Goal: Navigation & Orientation: Find specific page/section

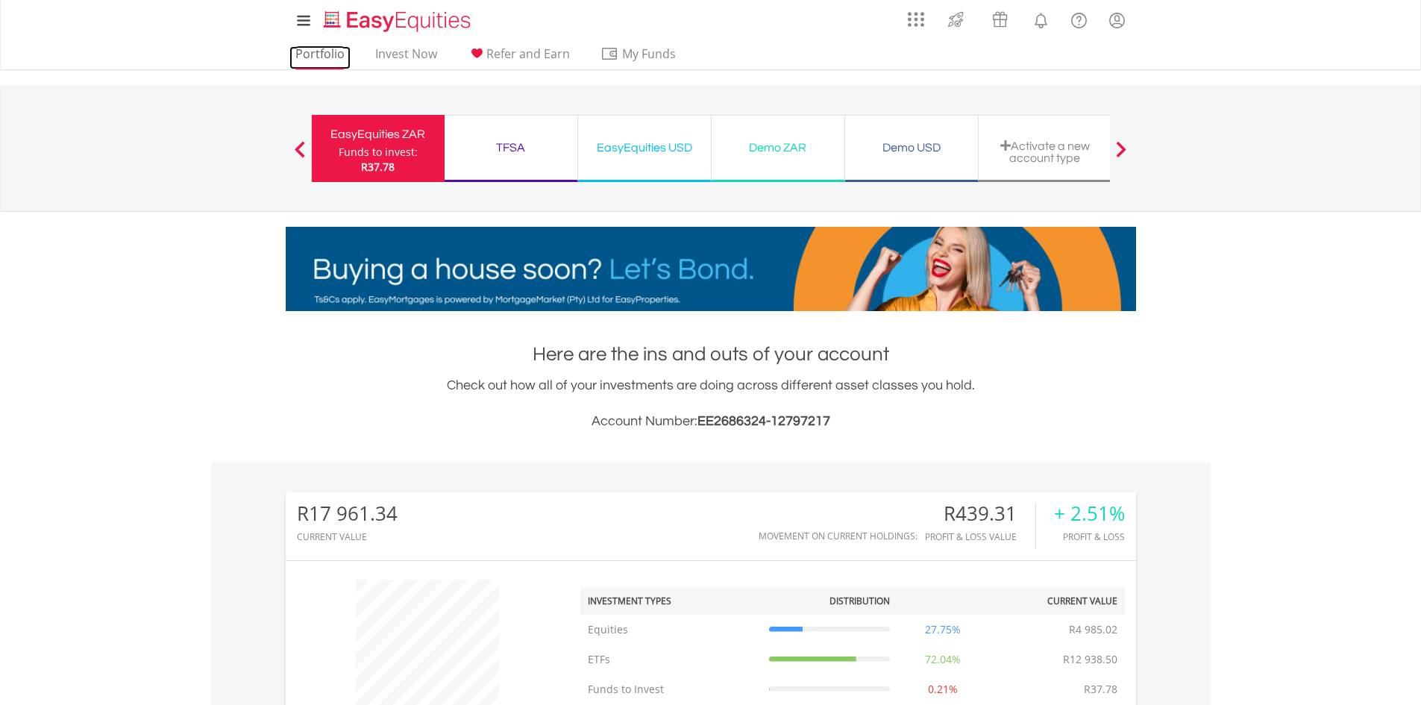
click at [329, 54] on link "Portfolio" at bounding box center [319, 57] width 61 height 23
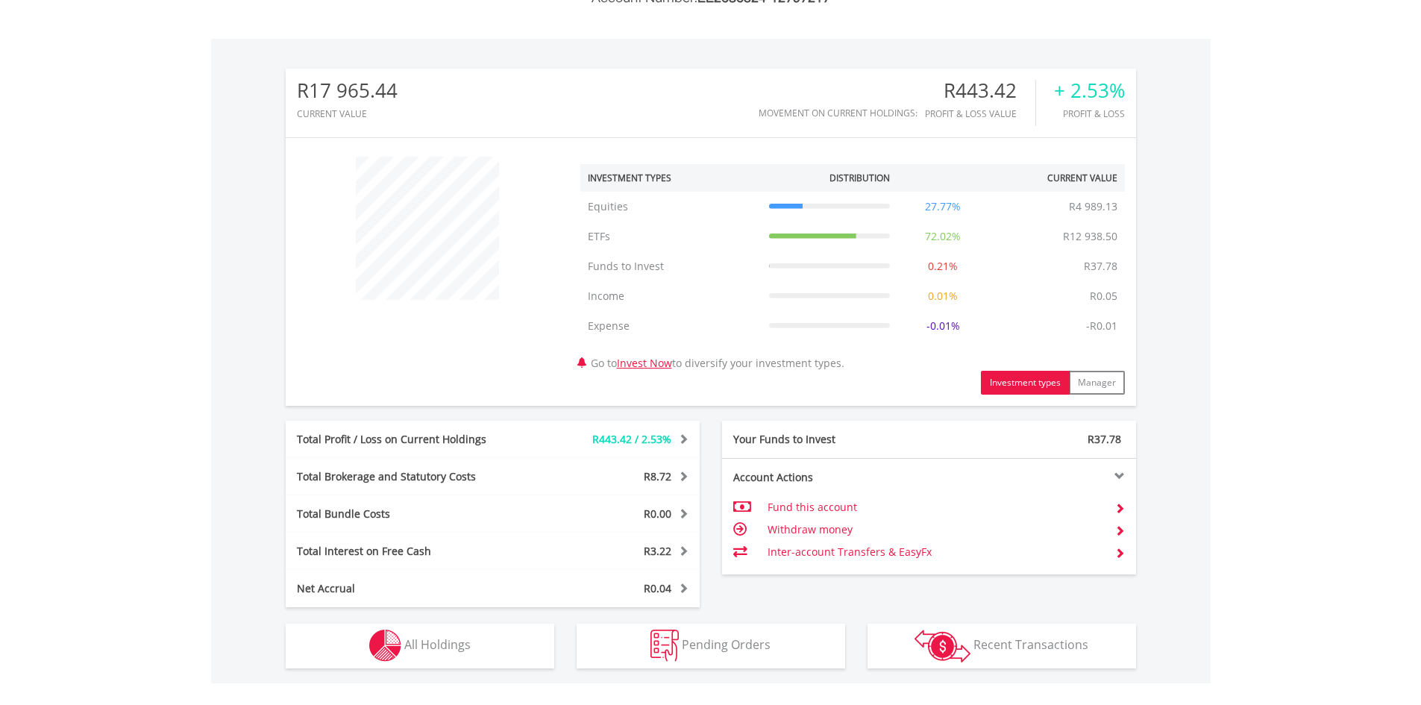
scroll to position [647, 0]
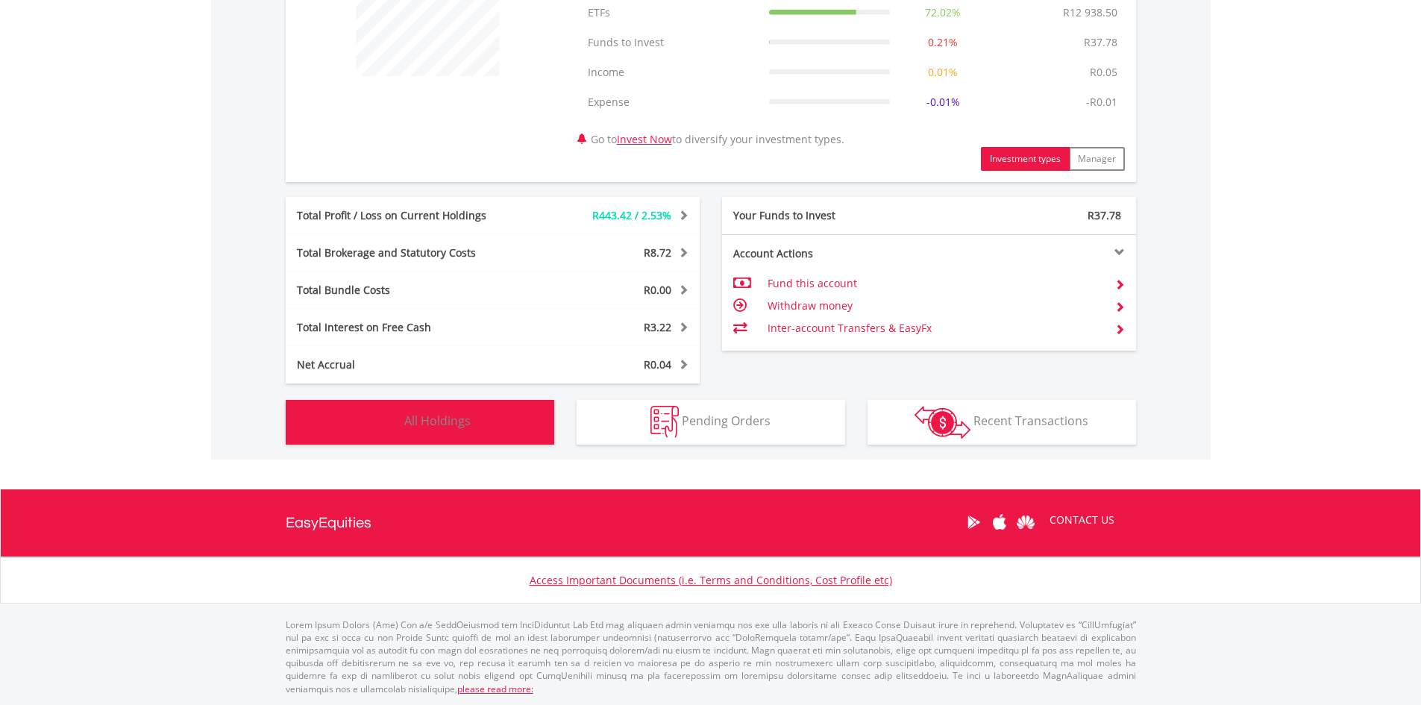
click at [384, 418] on img "button" at bounding box center [385, 422] width 32 height 32
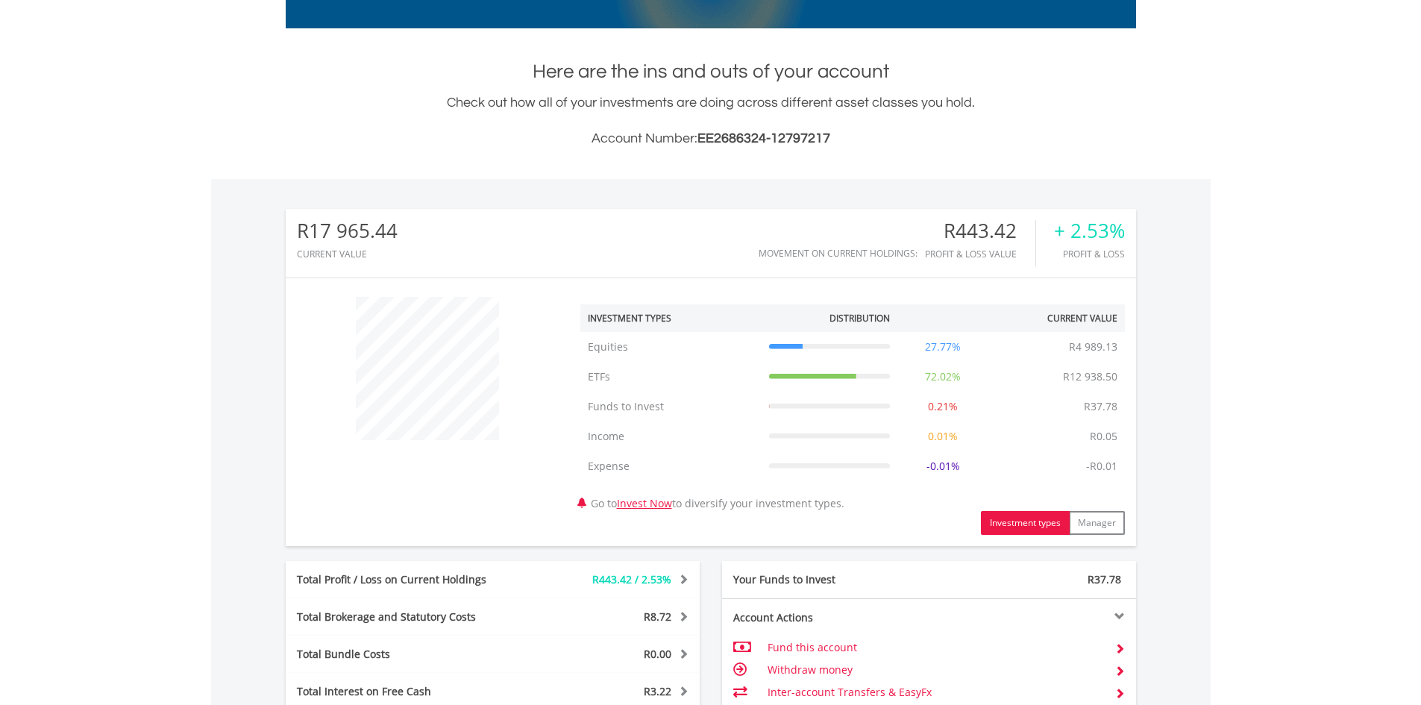
scroll to position [45, 0]
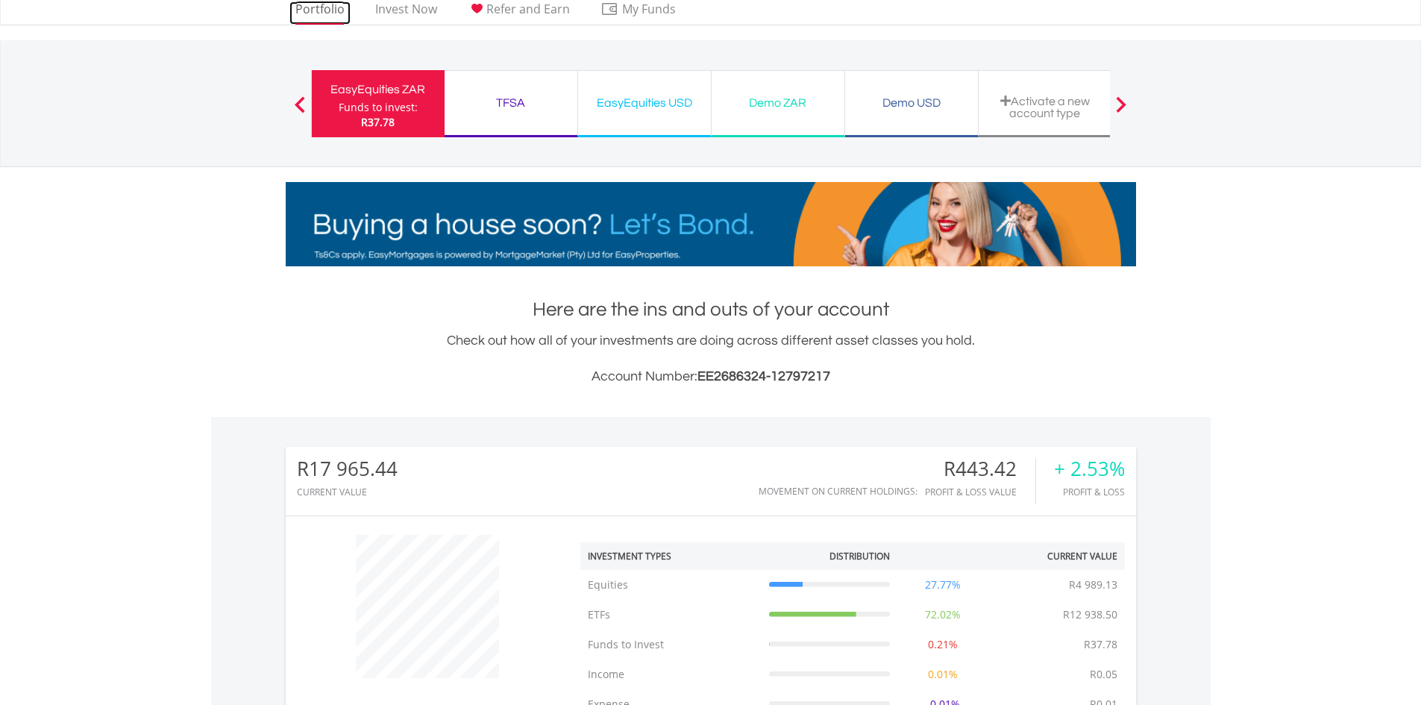
click at [325, 10] on link "Portfolio" at bounding box center [319, 12] width 61 height 23
